Goal: Contribute content

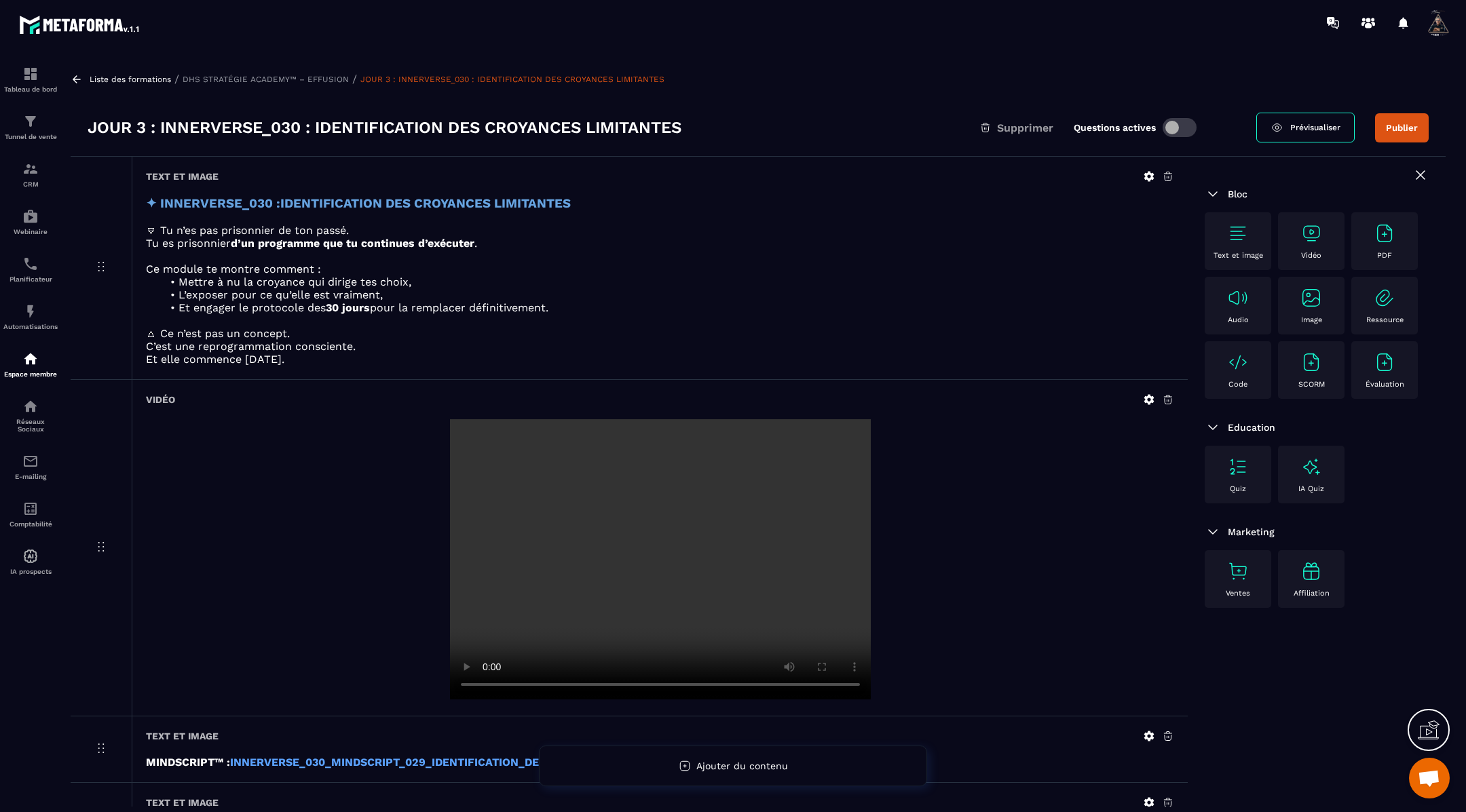
click at [78, 81] on icon at bounding box center [76, 79] width 12 height 12
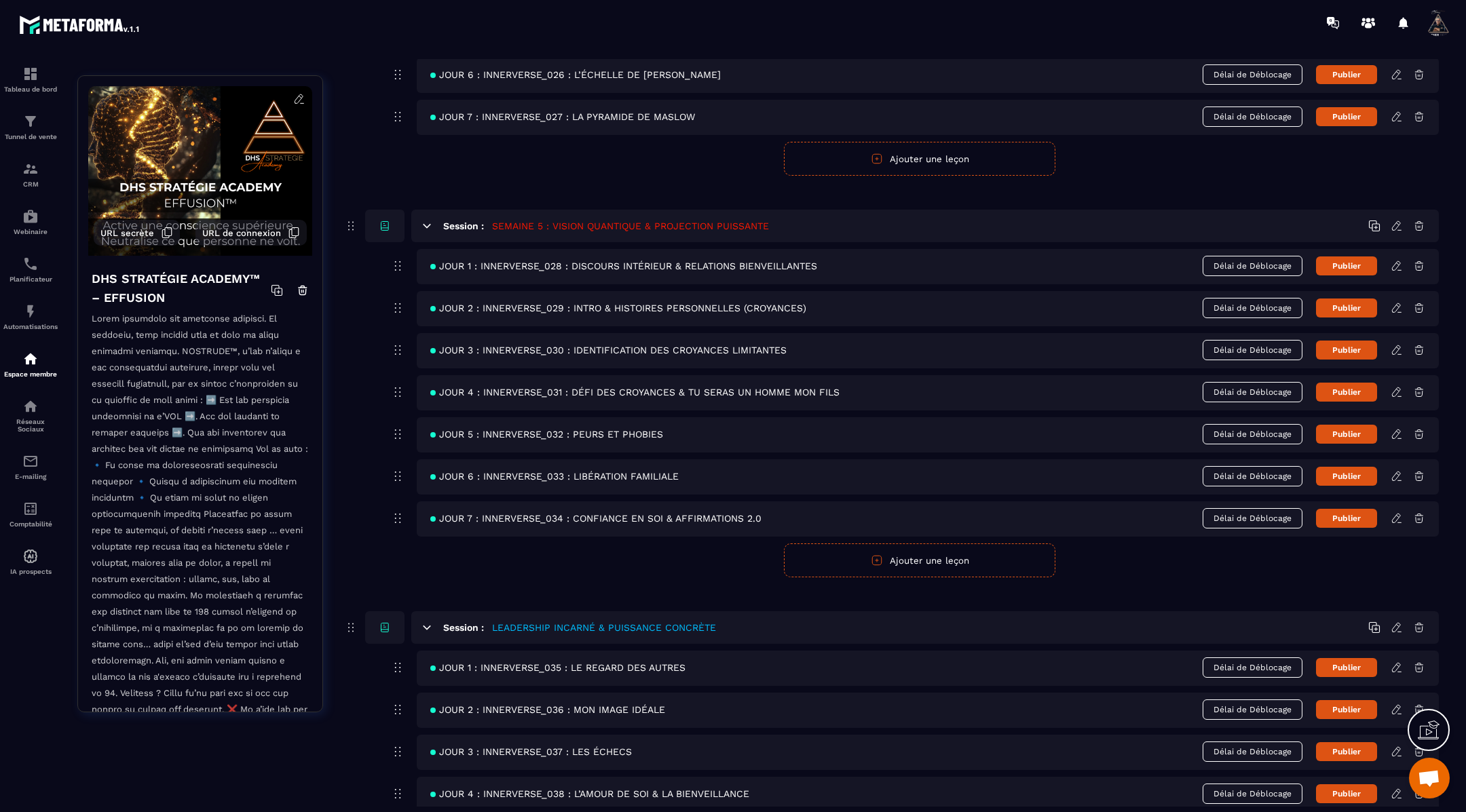
scroll to position [1719, 0]
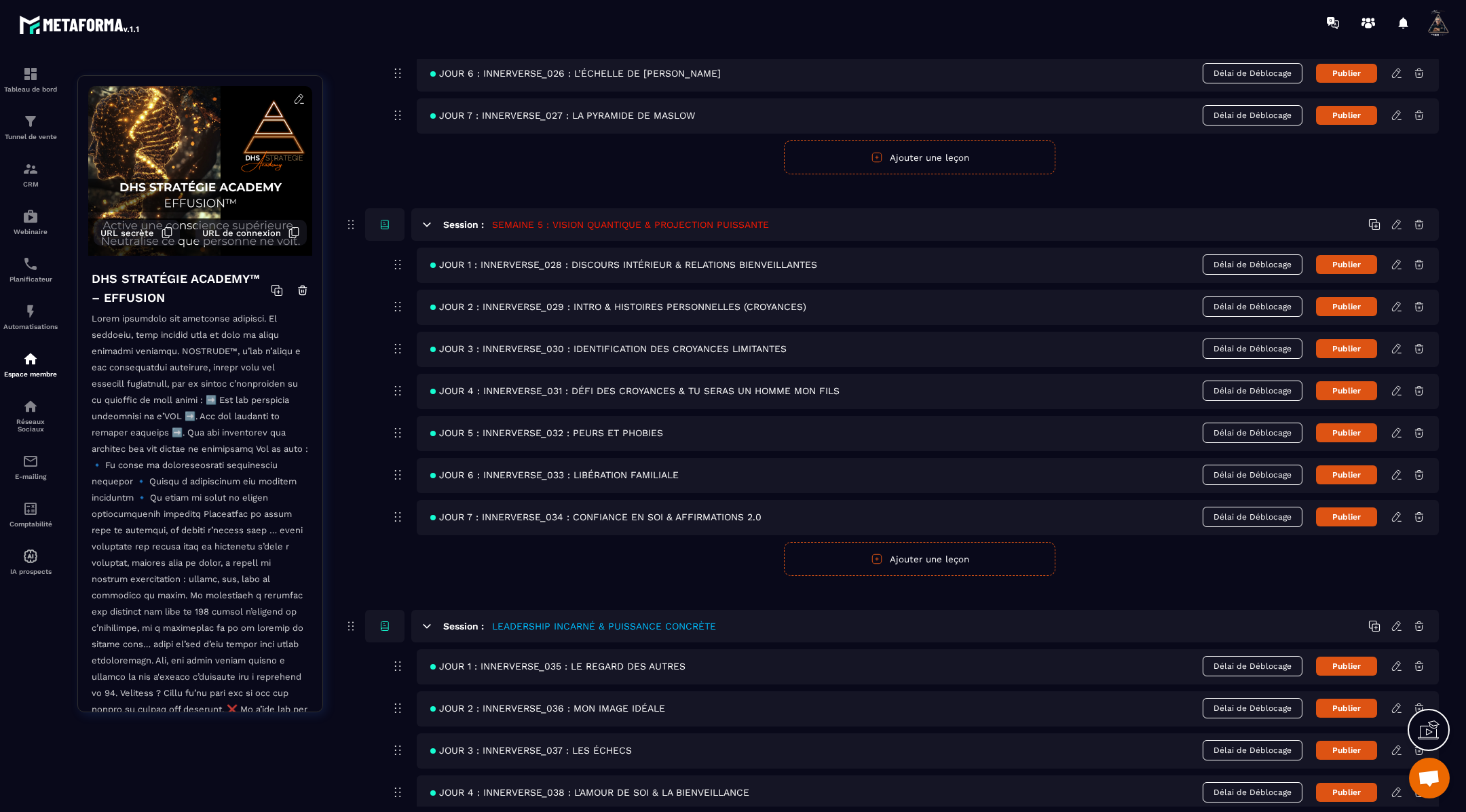
click at [1399, 385] on icon at bounding box center [1397, 391] width 12 height 12
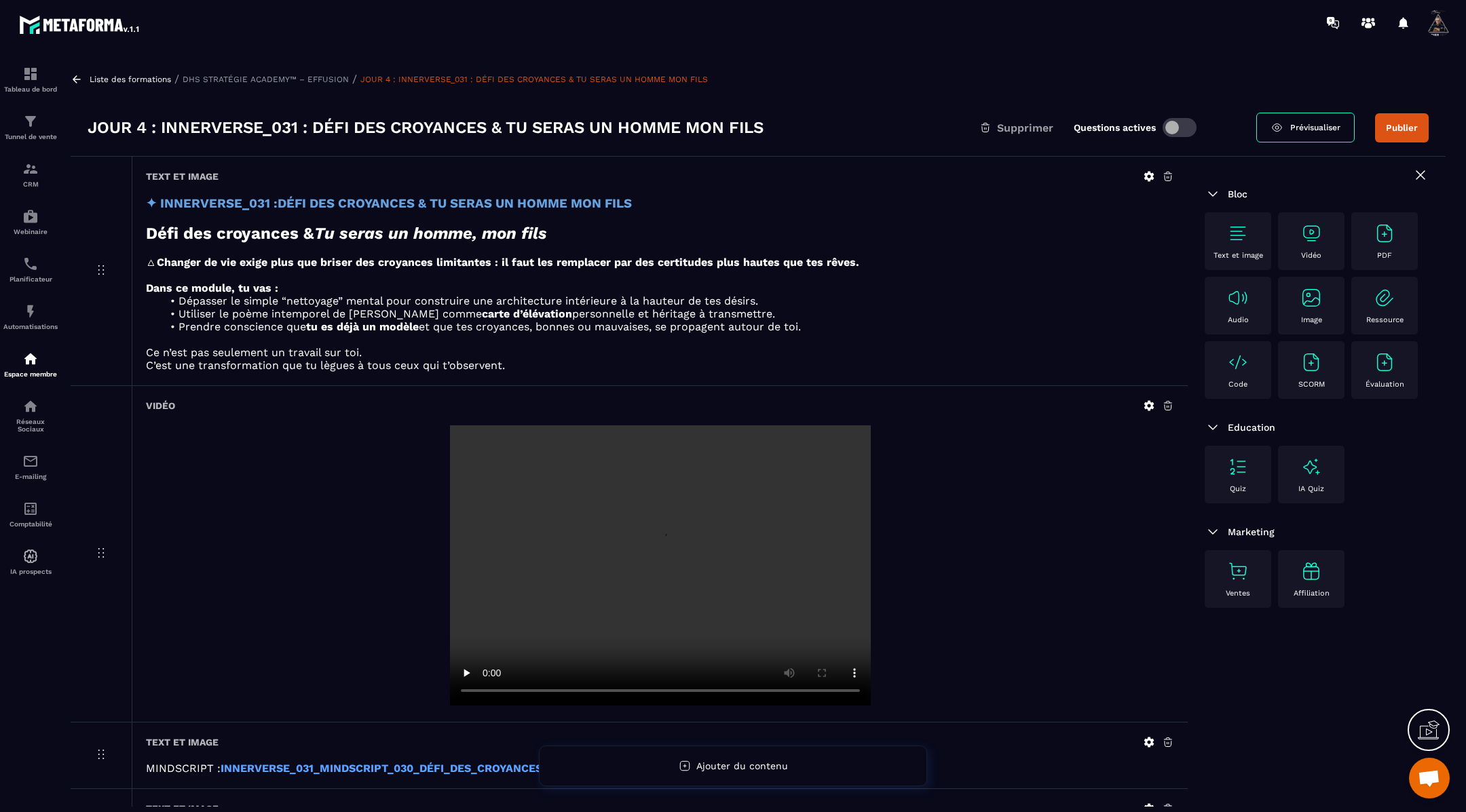
scroll to position [7, 0]
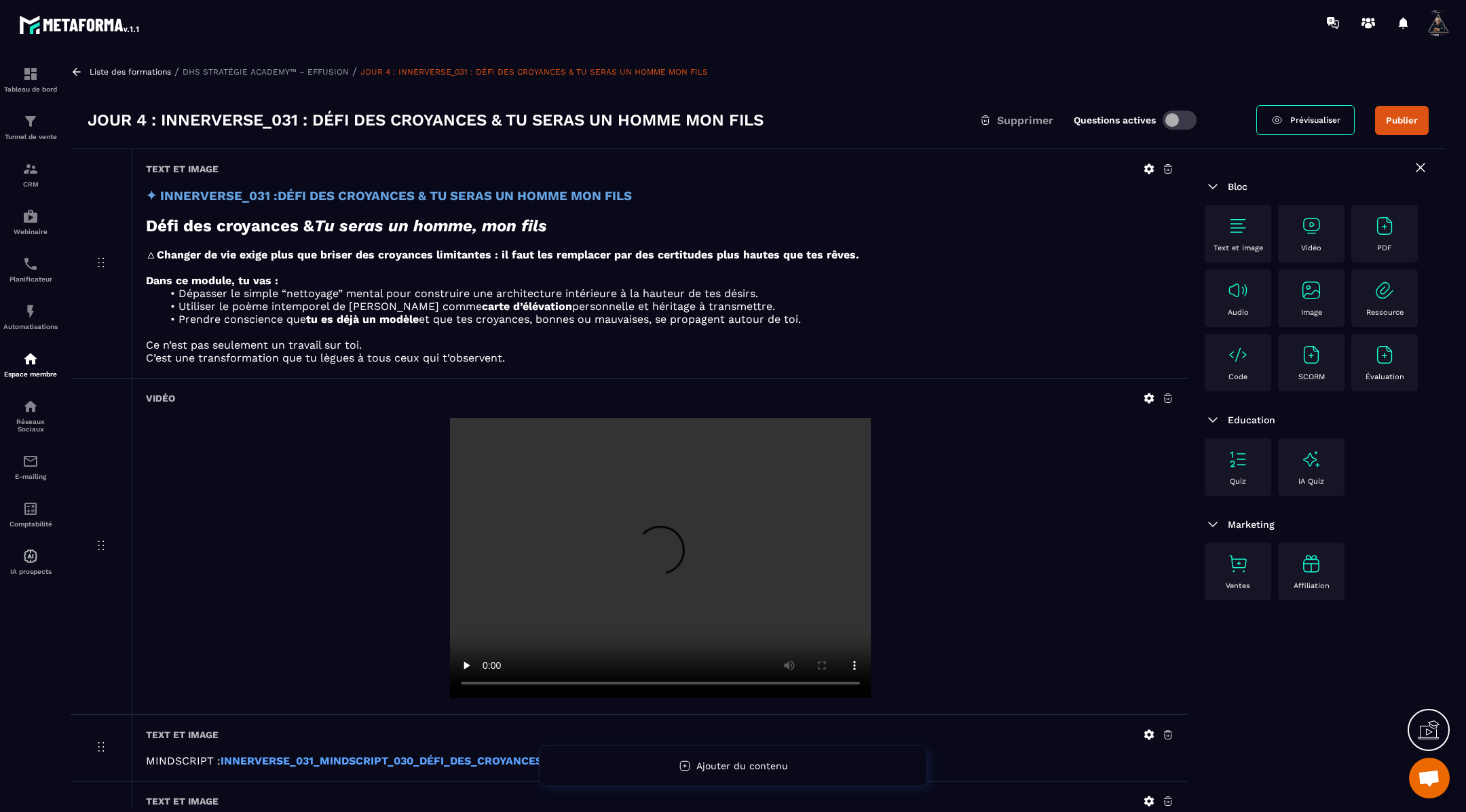
click at [1148, 396] on icon at bounding box center [1148, 398] width 12 height 12
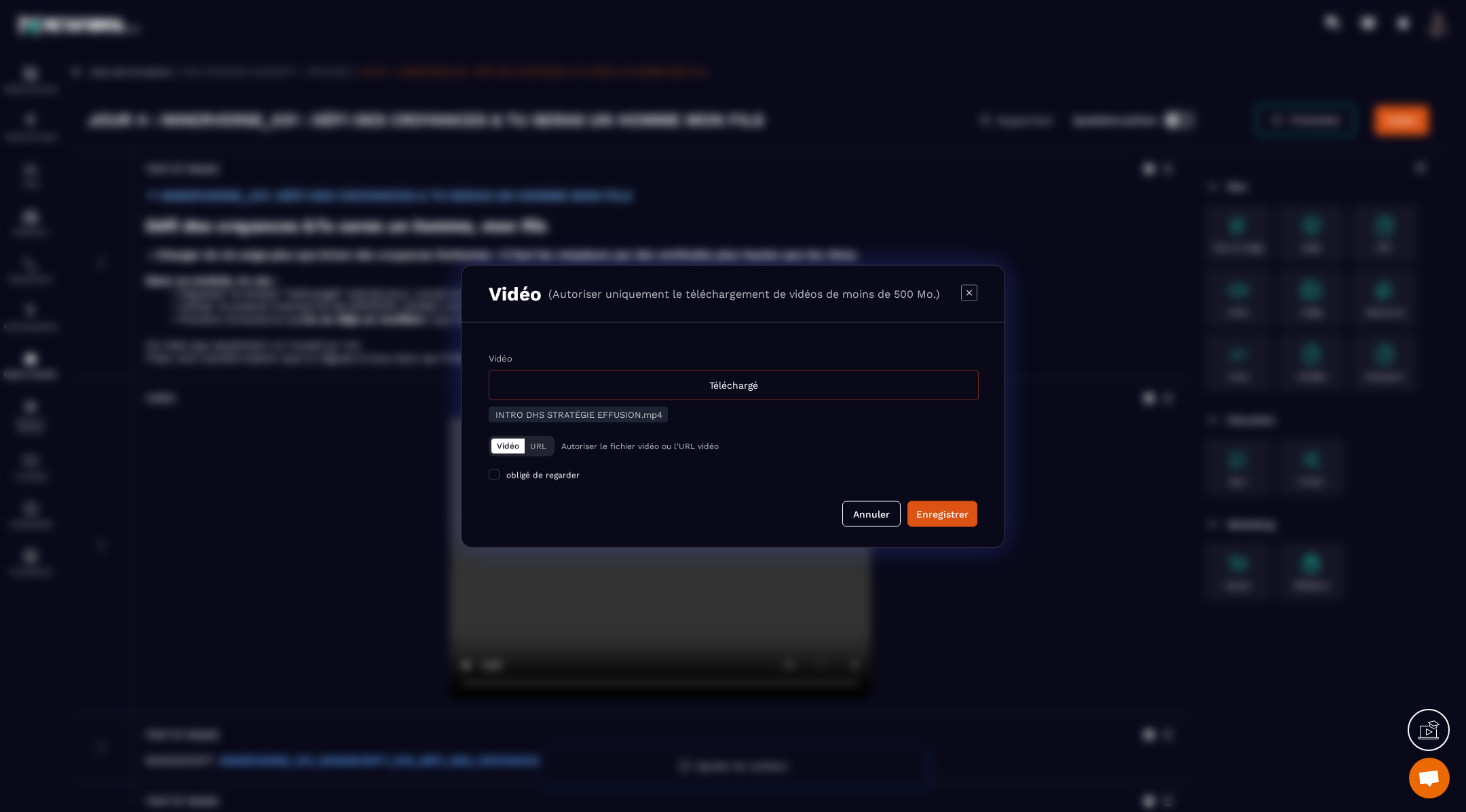
click at [771, 379] on div "Téléchargé" at bounding box center [733, 384] width 490 height 30
click at [0, 0] on input "Vidéo Téléchargé" at bounding box center [0, 0] width 0 height 0
click at [931, 510] on div "Enregistrer" at bounding box center [943, 514] width 52 height 14
